Goal: Task Accomplishment & Management: Manage account settings

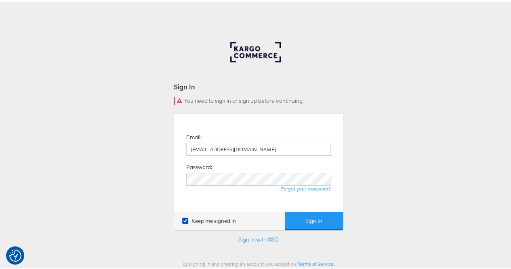
type input "[EMAIL_ADDRESS][DOMAIN_NAME]"
click at [303, 216] on button "Sign In" at bounding box center [314, 219] width 58 height 18
click at [285, 210] on button "Sign In" at bounding box center [314, 219] width 58 height 18
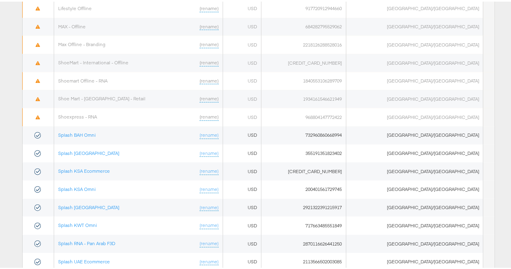
scroll to position [496, 0]
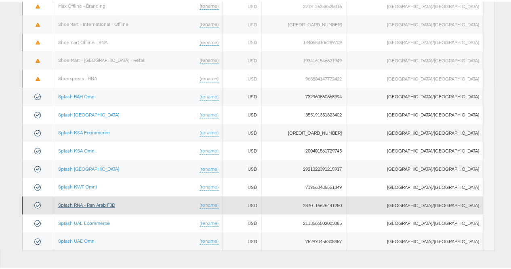
click at [103, 200] on link "Splash RNA - Pan Arab F3D" at bounding box center [86, 203] width 57 height 6
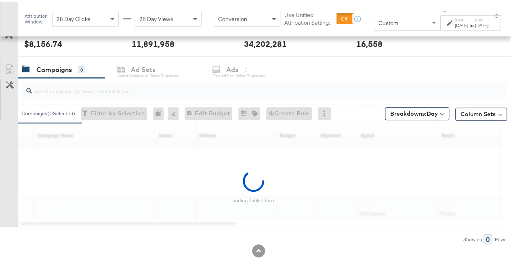
scroll to position [327, 0]
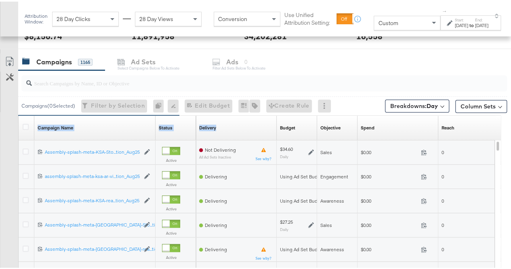
drag, startPoint x: 154, startPoint y: 118, endPoint x: 264, endPoint y: 128, distance: 110.5
click at [19, 114] on div "Campaign Name Sorting Unavailable Status Sorting Unavailable Delivery Sorting U…" at bounding box center [19, 114] width 0 height 0
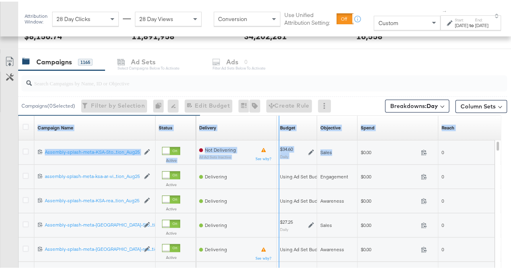
drag, startPoint x: 154, startPoint y: 127, endPoint x: 344, endPoint y: 145, distance: 190.4
click at [344, 145] on div "Campaign Name Sorting Unavailable Status Sorting Unavailable Delivery Sorting U…" at bounding box center [260, 223] width 483 height 218
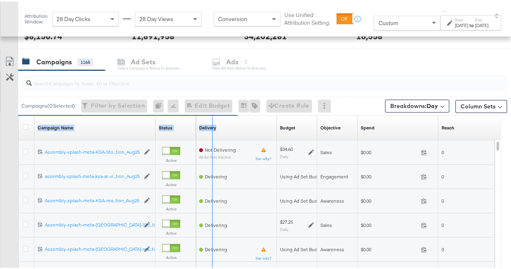
drag, startPoint x: 154, startPoint y: 132, endPoint x: 259, endPoint y: 132, distance: 105.1
click at [19, 114] on div "Campaign Name Sorting Unavailable Status Sorting Unavailable Delivery Sorting U…" at bounding box center [19, 114] width 0 height 0
drag, startPoint x: 154, startPoint y: 129, endPoint x: 214, endPoint y: 131, distance: 60.3
click at [19, 114] on div "Campaign Name Sorting Unavailable Status Sorting Unavailable Delivery Sorting U…" at bounding box center [19, 114] width 0 height 0
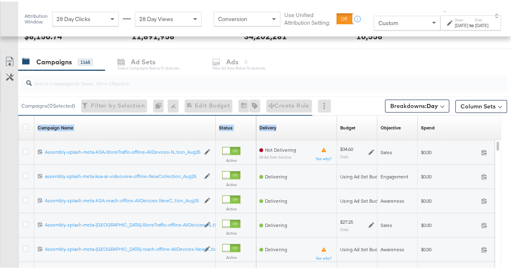
drag, startPoint x: 214, startPoint y: 131, endPoint x: 284, endPoint y: 131, distance: 69.9
click at [19, 114] on div "Campaign Name Sorting Unavailable Status Sorting Unavailable Delivery Sorting U…" at bounding box center [19, 114] width 0 height 0
drag, startPoint x: 215, startPoint y: 131, endPoint x: 247, endPoint y: 133, distance: 32.0
click at [247, 133] on div "Campaign Name Sorting Unavailable Status Sorting Unavailable" at bounding box center [138, 126] width 238 height 24
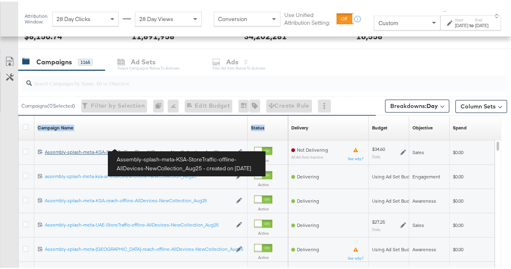
click at [135, 149] on div "Assembly-splash-meta-KSA-StoreTraffic-offline-AllDevices-NewCollection_Aug25 As…" at bounding box center [138, 150] width 187 height 6
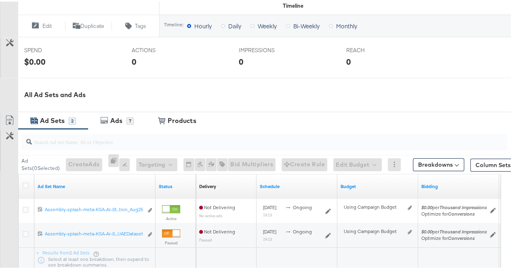
scroll to position [365, 0]
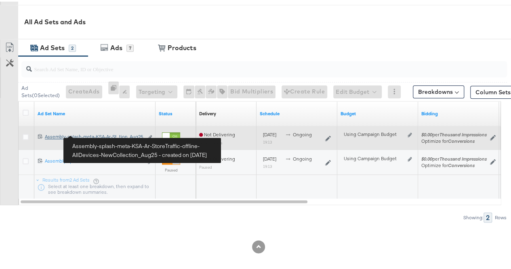
click at [114, 135] on div "Assembly-splash-meta-KSA-Ar-StoreTraffic-offline-AllDevices-NewCollection_Aug25…" at bounding box center [94, 135] width 98 height 6
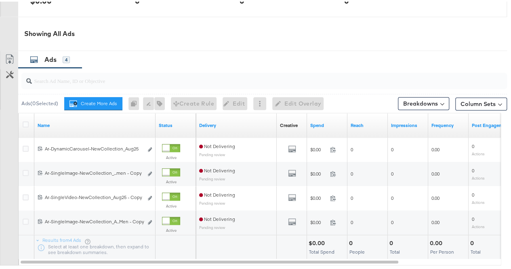
scroll to position [444, 0]
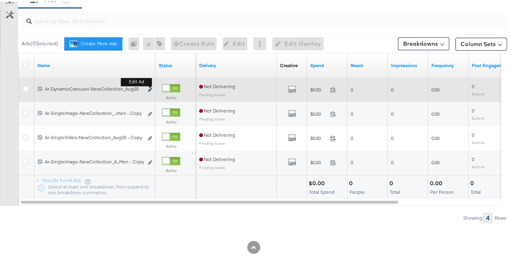
click at [152, 86] on icon "link" at bounding box center [150, 88] width 4 height 4
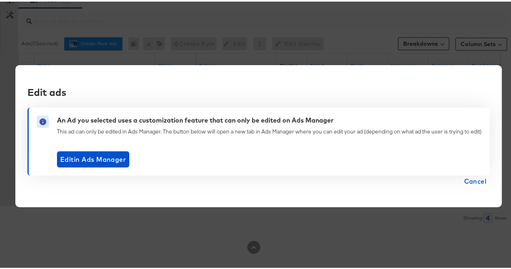
click at [471, 176] on span "Cancel" at bounding box center [475, 179] width 23 height 11
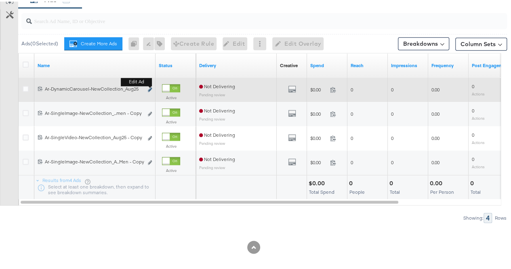
click at [150, 86] on icon "link" at bounding box center [150, 88] width 4 height 4
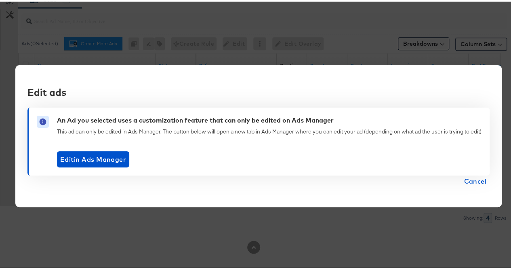
click at [465, 186] on div "Edit ads An Ad you selected uses a customization feature that can only be edite…" at bounding box center [258, 134] width 487 height 142
click at [475, 179] on span "Cancel" at bounding box center [475, 179] width 23 height 11
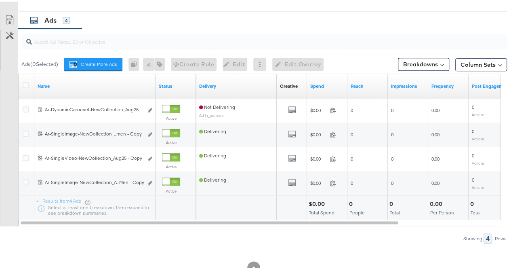
scroll to position [444, 0]
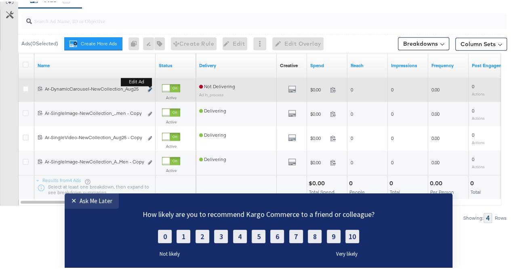
click at [150, 86] on icon "link" at bounding box center [150, 88] width 4 height 4
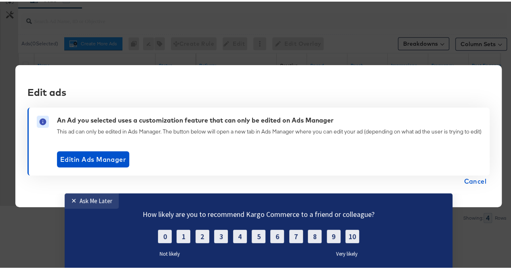
click at [471, 180] on span "Cancel" at bounding box center [475, 179] width 23 height 11
